Goal: Task Accomplishment & Management: Use online tool/utility

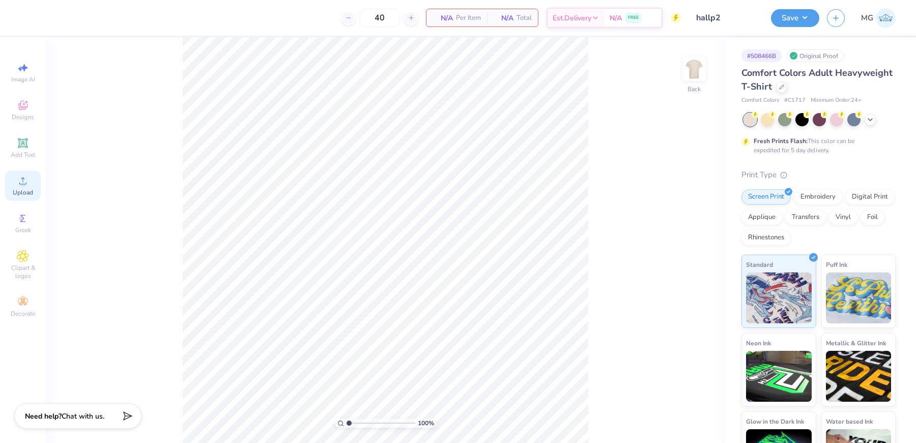
click at [31, 186] on div "Upload" at bounding box center [23, 186] width 36 height 30
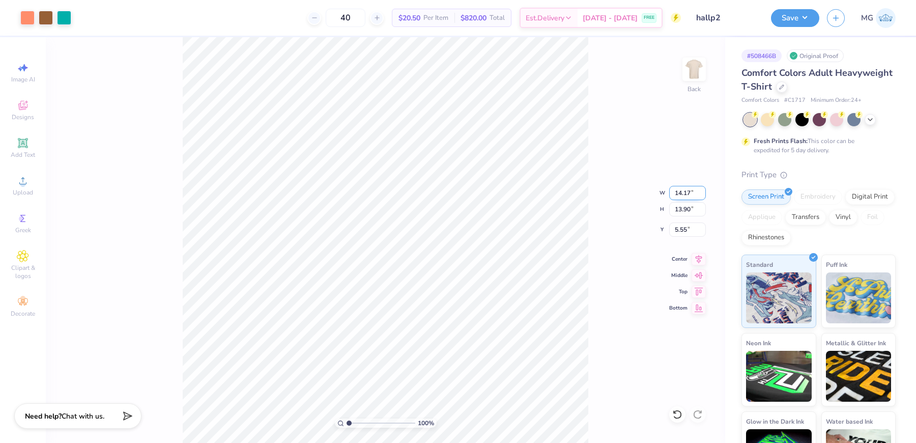
click at [690, 193] on input "14.17" at bounding box center [687, 193] width 37 height 14
type input "12.00"
type input "11.77"
type input "6.61"
click at [688, 230] on input "6.61" at bounding box center [687, 229] width 37 height 14
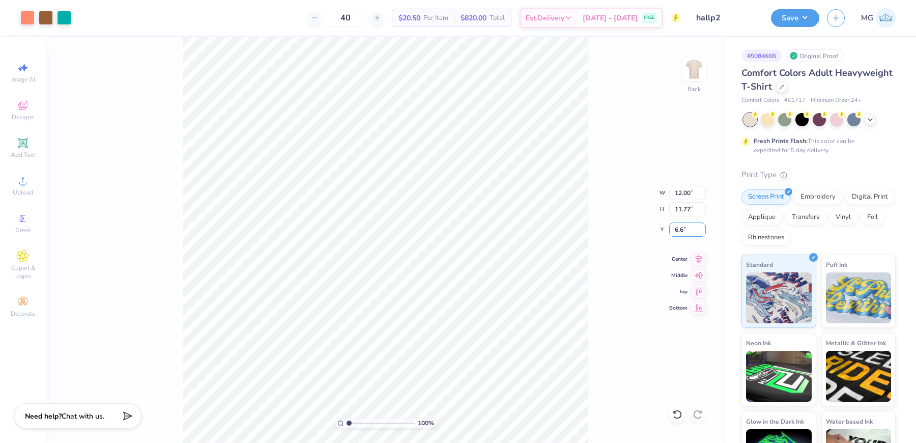
type input "6"
type input "3.00"
click at [606, 290] on div "100 % Back" at bounding box center [386, 240] width 680 height 406
click at [625, 172] on div "100 % Back W 12.00 12.00 " H 11.77 11.77 " Y 3.00 3.00 " Center Middle Top Bott…" at bounding box center [386, 240] width 680 height 406
click at [814, 15] on button "Save" at bounding box center [795, 17] width 48 height 18
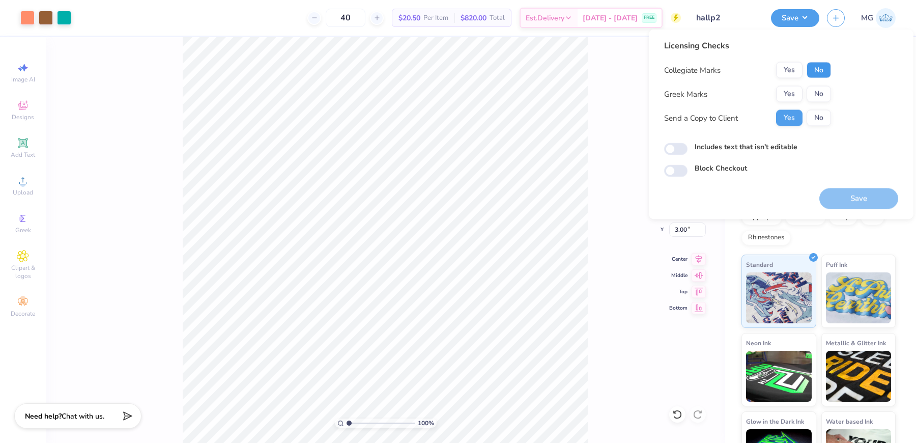
click at [823, 69] on button "No" at bounding box center [819, 70] width 24 height 16
click at [818, 93] on button "No" at bounding box center [819, 94] width 24 height 16
click at [727, 154] on div "Includes text that isn't editable" at bounding box center [781, 149] width 234 height 14
click at [590, 97] on div "100 % Back W 12.00 12.00 " H 11.77 11.77 " Y 3.00 3.00 " Center Middle Top Bott…" at bounding box center [386, 240] width 680 height 406
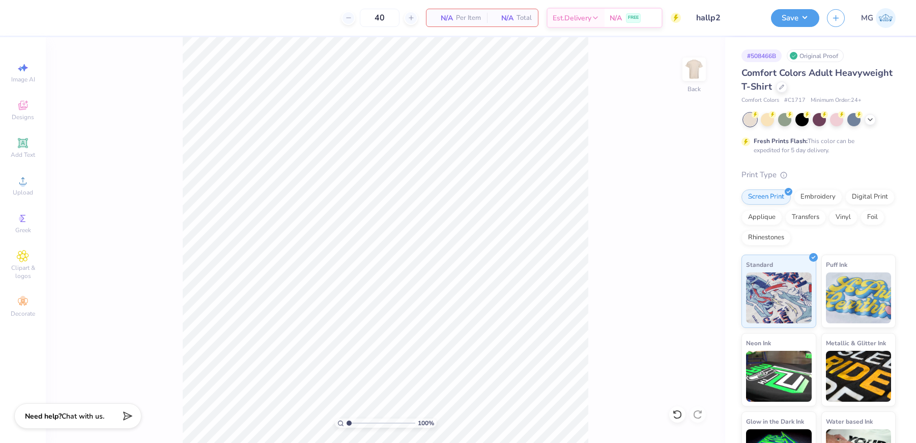
click at [93, 212] on div "100 % Back" at bounding box center [386, 240] width 680 height 406
click at [11, 189] on div "Upload" at bounding box center [23, 186] width 36 height 30
click at [49, 220] on div "100 % Back" at bounding box center [386, 240] width 680 height 406
click at [19, 182] on icon at bounding box center [23, 181] width 12 height 12
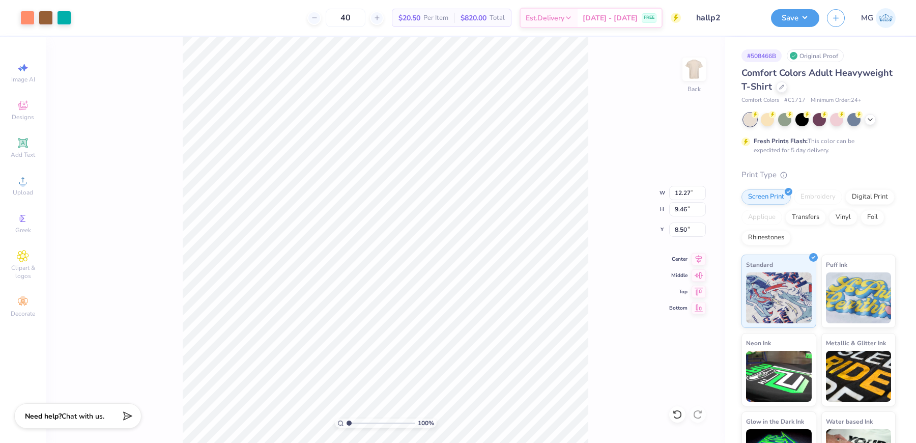
type input "12.27"
type input "9.46"
type input "3.98"
click at [32, 138] on div "Add Text" at bounding box center [23, 148] width 36 height 30
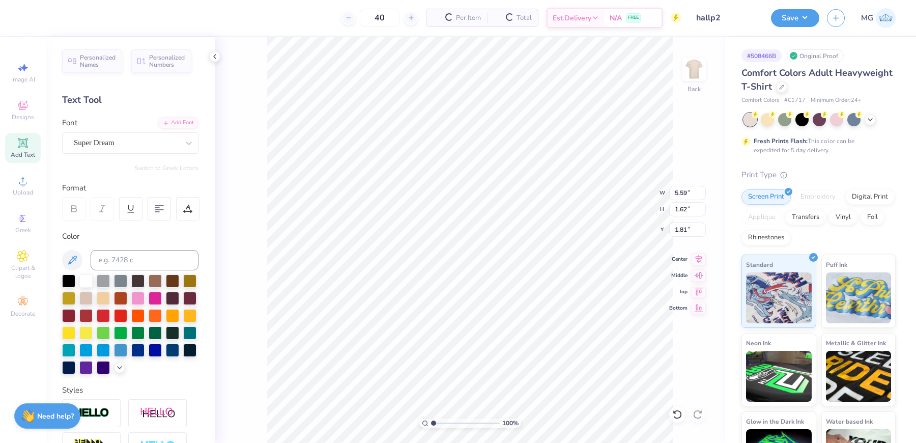
type input "1.82"
type textarea "ST. ANTHONY HALL"
type input "14.17"
type input "1.18"
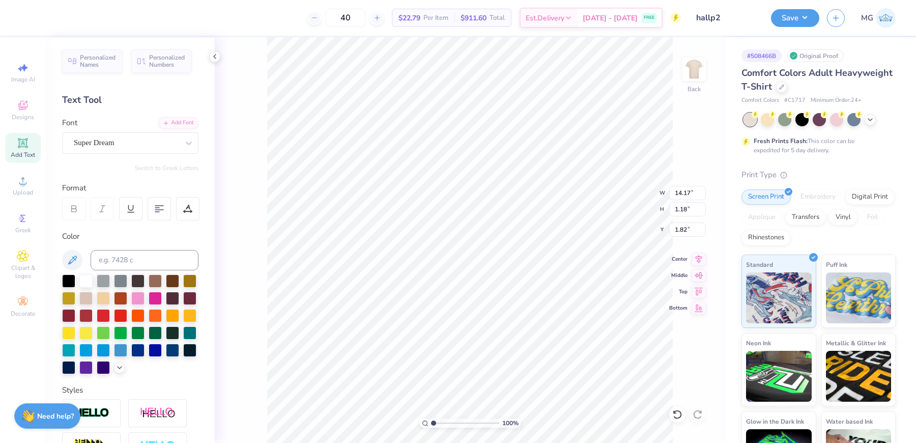
type input "2.04"
click at [73, 257] on icon at bounding box center [72, 260] width 9 height 9
type input "2.41"
click at [160, 136] on div "Super Dream" at bounding box center [126, 143] width 107 height 16
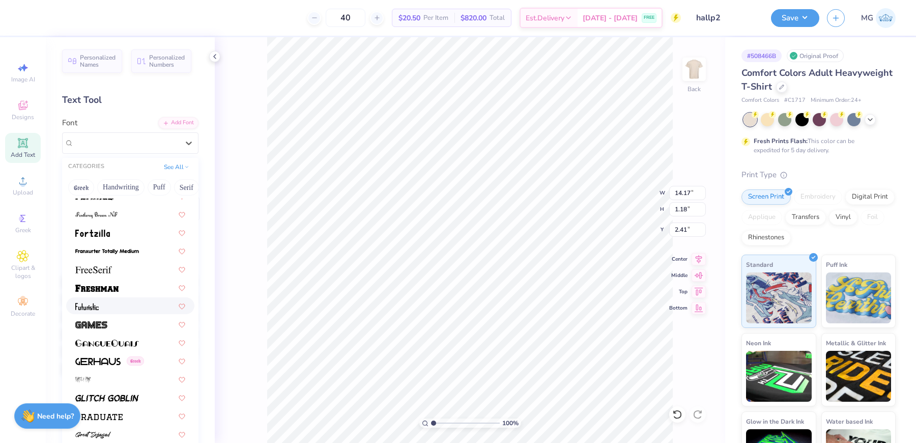
scroll to position [2264, 0]
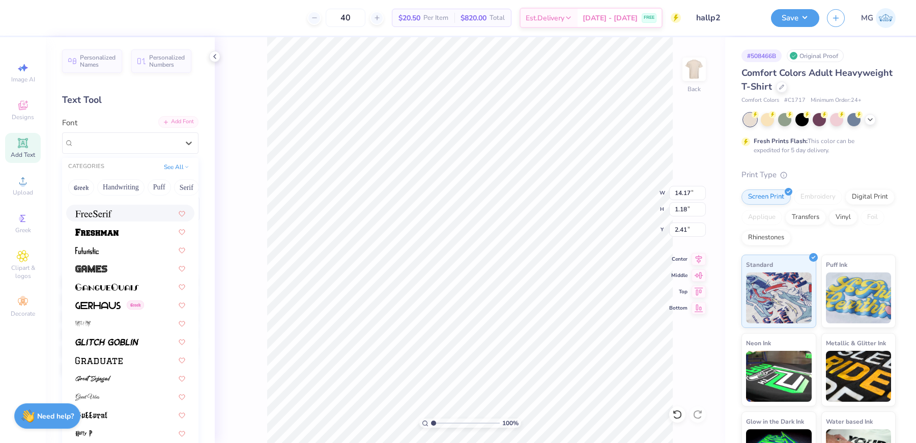
click at [176, 125] on div "Add Font" at bounding box center [178, 122] width 40 height 12
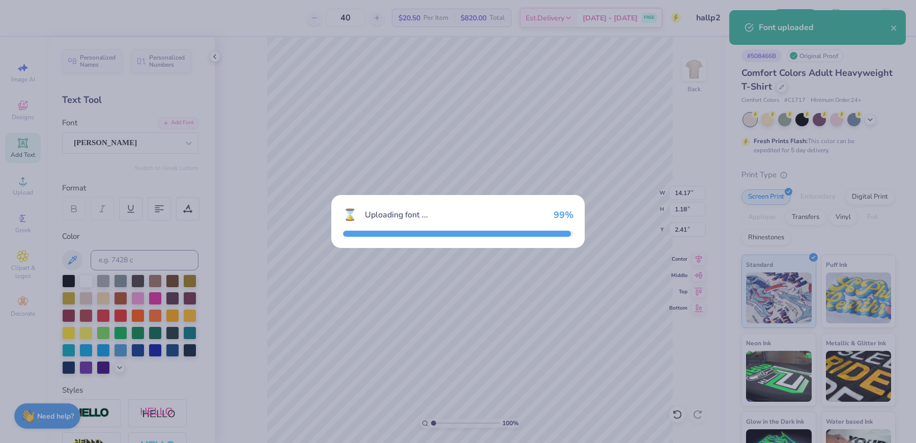
type input "14.15"
type input "0.99"
type input "2.51"
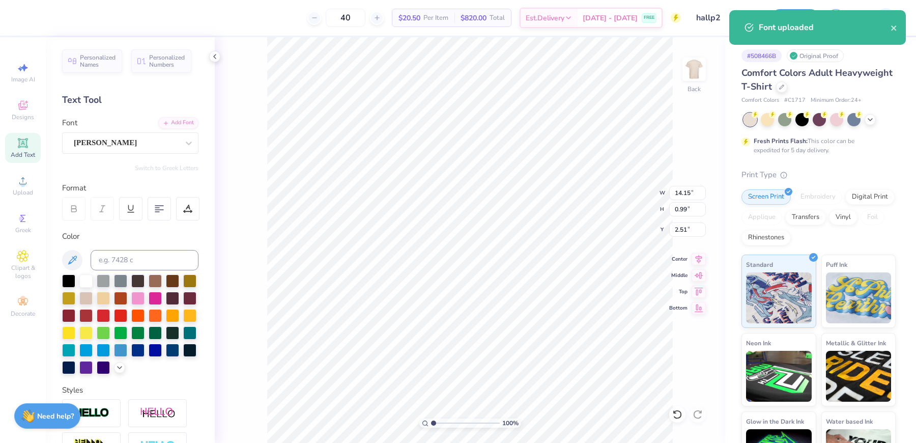
click at [700, 159] on div "100 % Back W 14.15 14.15 " H 0.99 0.99 " Y 2.51 2.51 " Center Middle Top Bottom" at bounding box center [470, 240] width 511 height 406
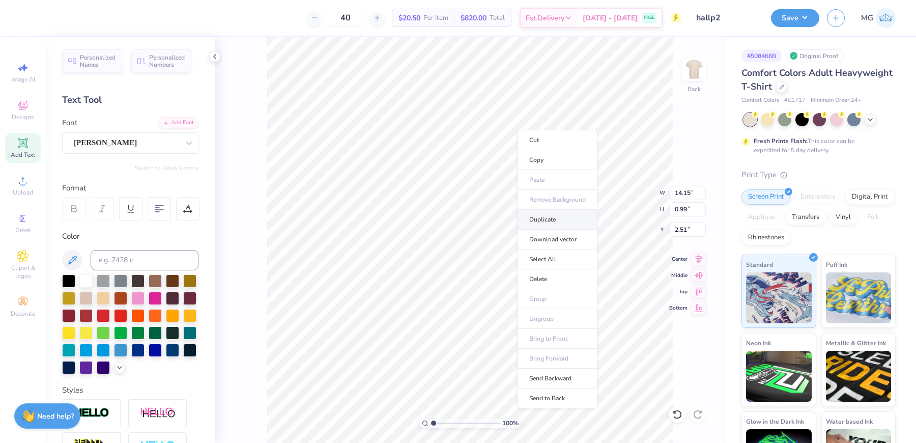
click at [544, 213] on li "Duplicate" at bounding box center [558, 220] width 80 height 20
type input "3.51"
type textarea "POOL PARTY 2025"
type input "13.20"
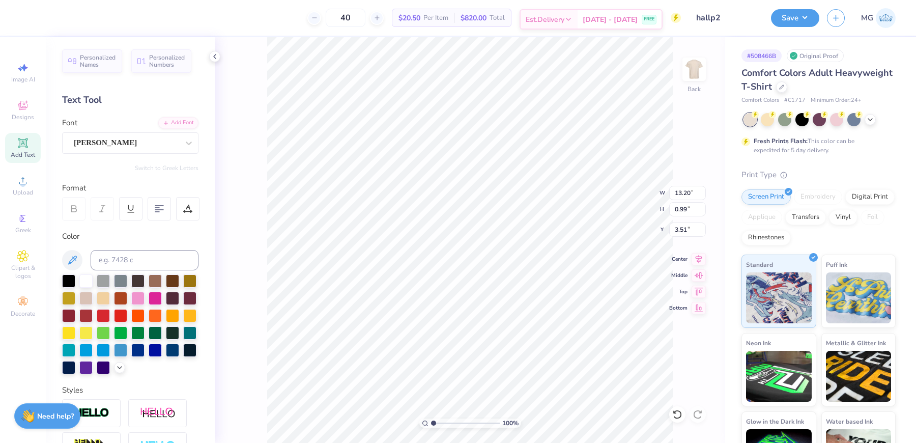
type input "14.23"
type input "11.77"
type input "0.88"
type input "14.34"
type input "14.15"
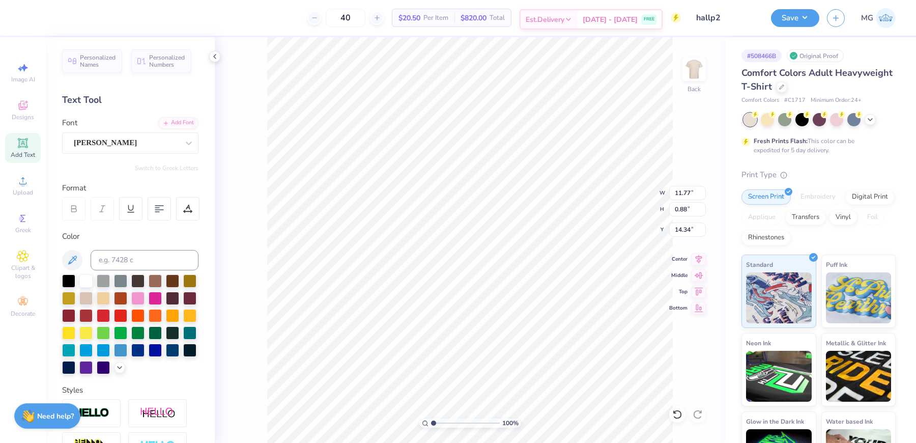
type input "0.99"
type input "2.51"
type input "12.77"
type input "0.89"
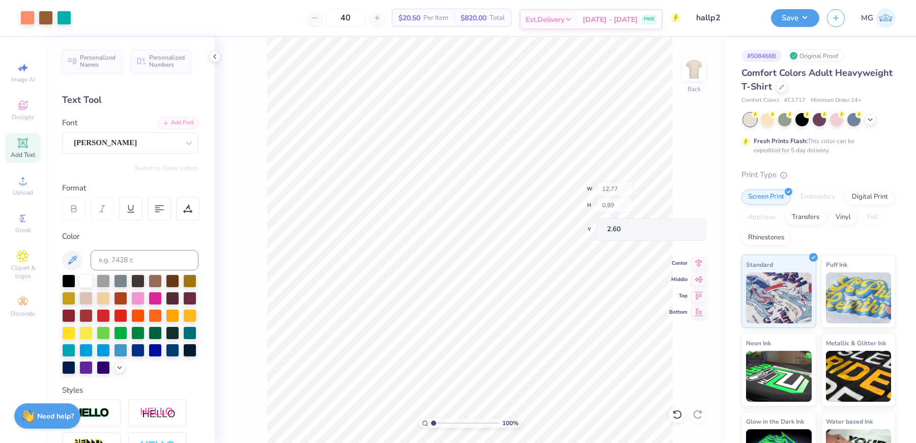
type input "3.00"
type input "12.22"
click at [695, 257] on icon at bounding box center [699, 257] width 14 height 12
click at [695, 256] on icon at bounding box center [699, 257] width 14 height 12
click at [694, 256] on icon at bounding box center [699, 257] width 14 height 12
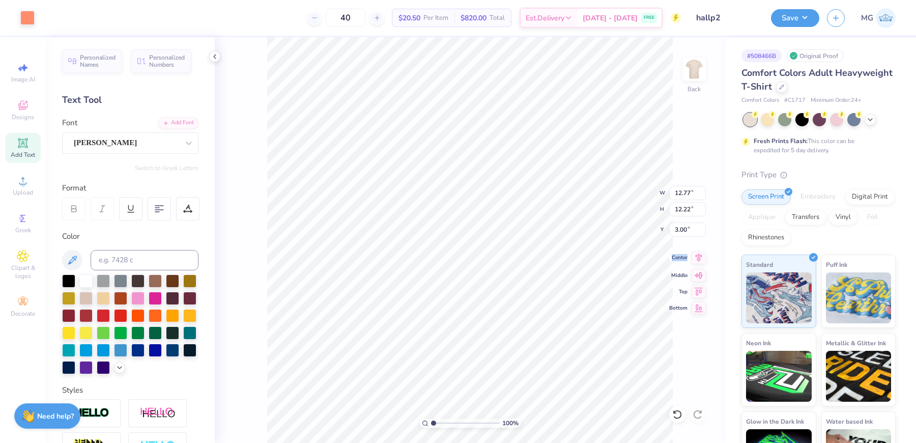
click at [694, 255] on icon at bounding box center [699, 257] width 14 height 12
click at [693, 254] on icon at bounding box center [699, 257] width 14 height 12
click at [697, 256] on icon at bounding box center [699, 257] width 14 height 12
click at [696, 256] on icon at bounding box center [699, 257] width 14 height 12
click at [696, 255] on icon at bounding box center [699, 257] width 14 height 12
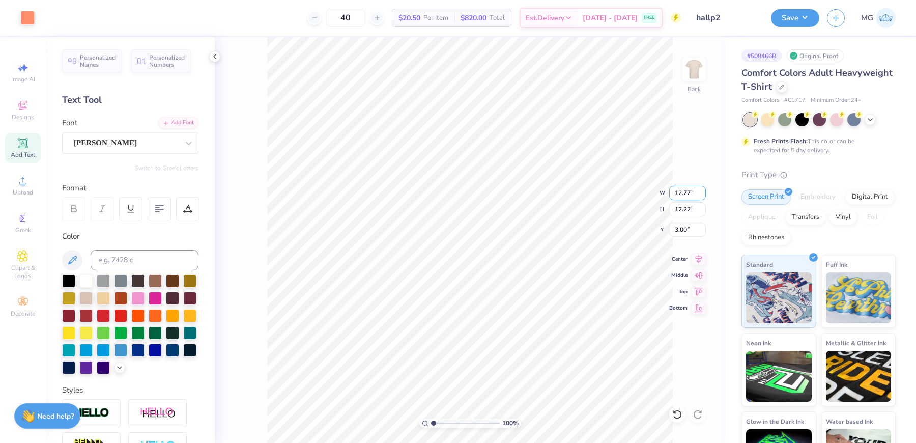
click at [688, 194] on input "12.77" at bounding box center [687, 193] width 37 height 14
click at [691, 189] on input "12.77" at bounding box center [687, 193] width 37 height 14
type input "12.00"
type input "11.49"
type input "3.37"
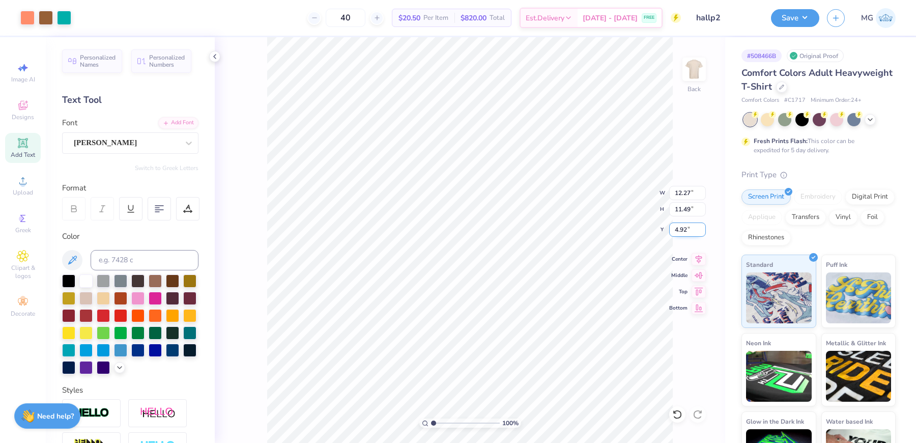
click at [687, 230] on input "4.92" at bounding box center [687, 229] width 37 height 14
type input "4"
type input "3.00"
click at [690, 193] on input "12.27" at bounding box center [687, 193] width 37 height 14
type input "12.00"
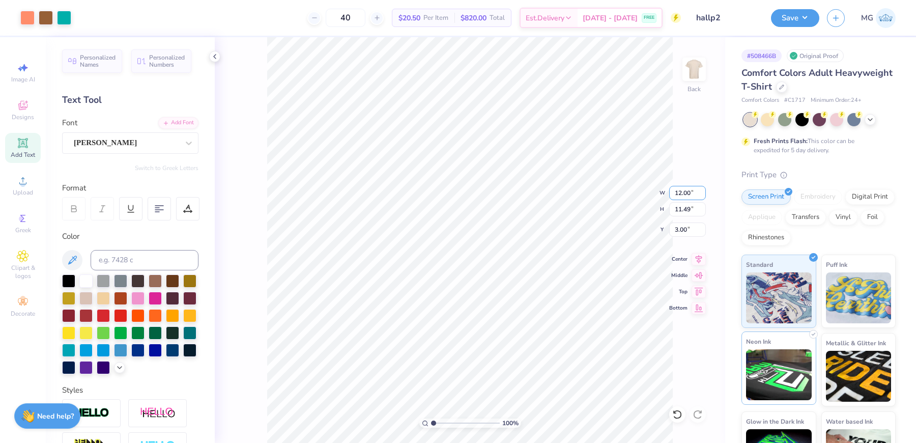
type input "11.24"
click at [687, 231] on input "3.13" at bounding box center [687, 229] width 37 height 14
type input "3.00"
type input "10.63"
type input "4.27"
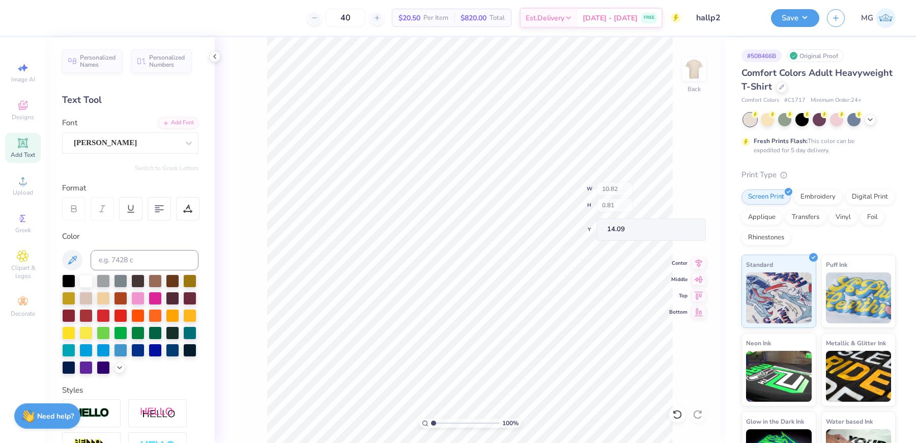
type input "11.22"
type input "0.84"
type input "14.06"
type input "11.41"
type input "0.86"
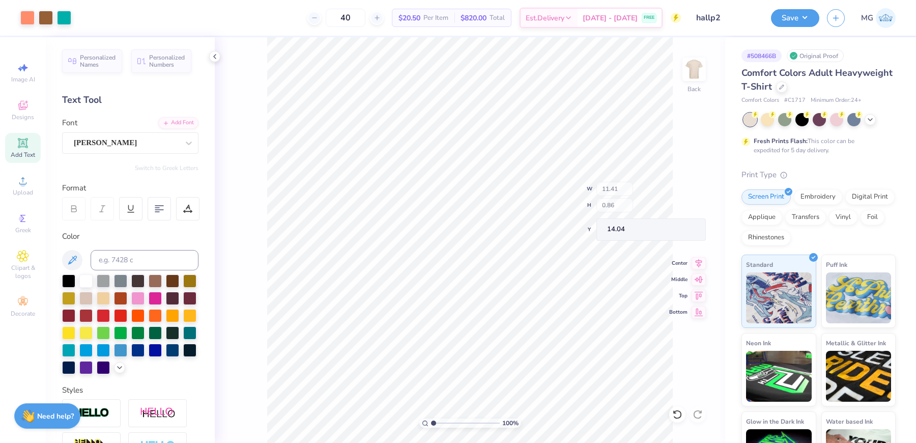
type input "14.04"
click at [699, 259] on icon at bounding box center [699, 258] width 7 height 9
click at [804, 17] on button "Save" at bounding box center [795, 17] width 48 height 18
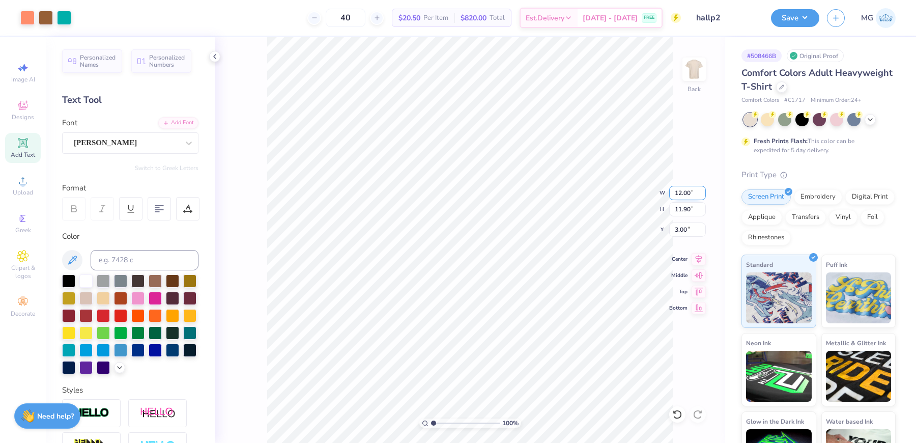
click at [682, 192] on input "12.00" at bounding box center [687, 193] width 37 height 14
type input "11.00"
type input "10.91"
type input "3.50"
click at [684, 226] on input "3.50" at bounding box center [687, 229] width 37 height 14
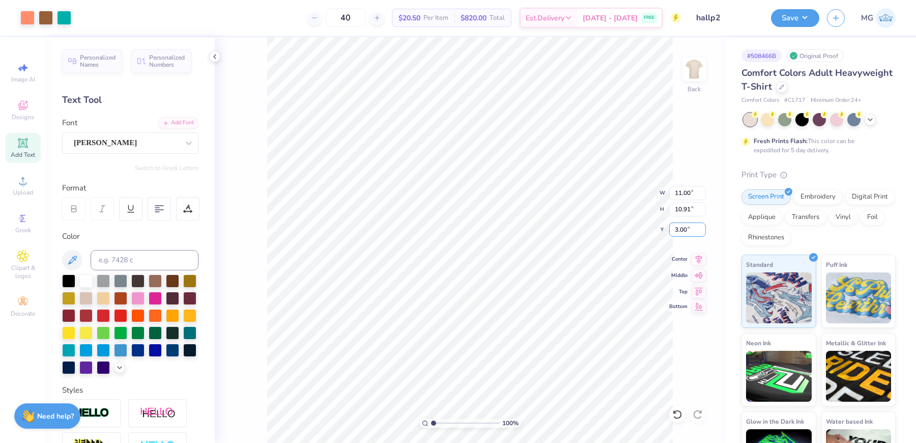
type input "3.00"
click at [811, 17] on button "Save" at bounding box center [795, 17] width 48 height 18
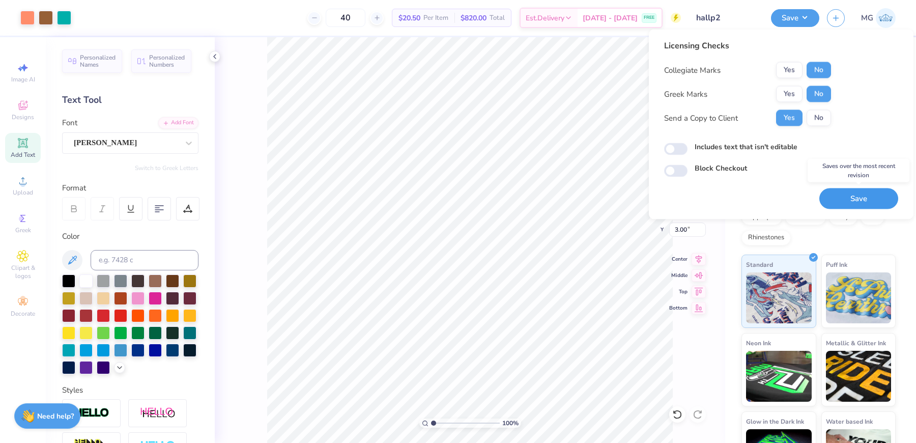
click at [855, 198] on button "Save" at bounding box center [859, 198] width 79 height 21
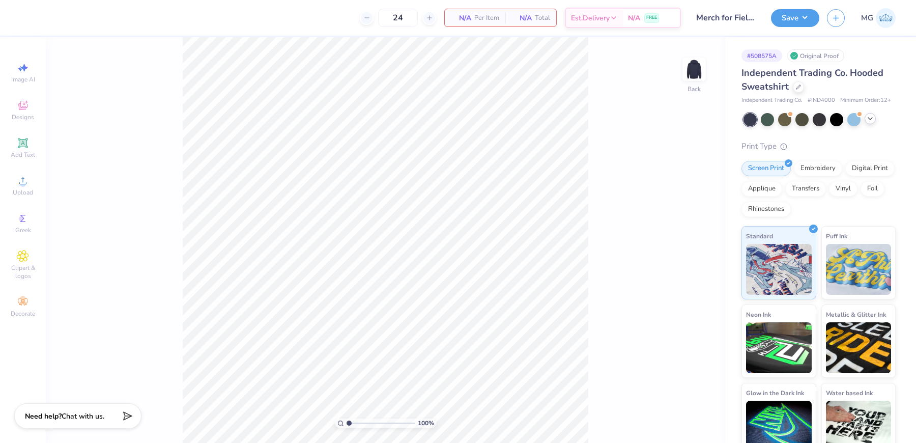
click at [875, 124] on div at bounding box center [870, 118] width 11 height 11
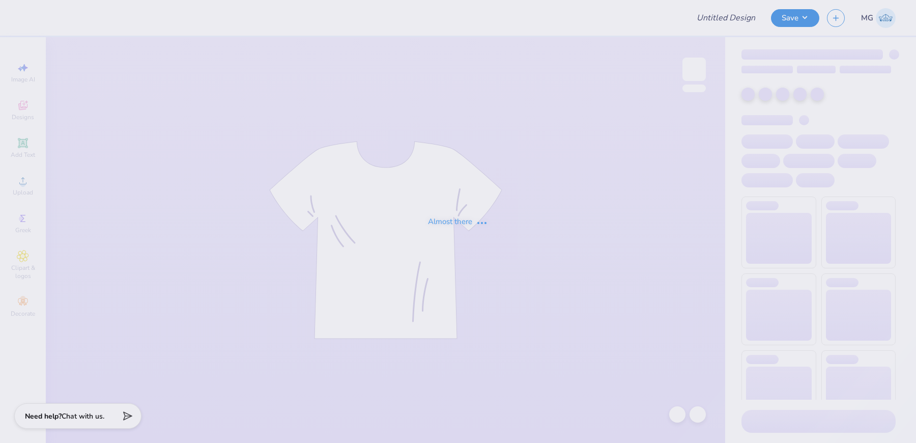
type input "Eric Fox : Tippie"
